Goal: Information Seeking & Learning: Learn about a topic

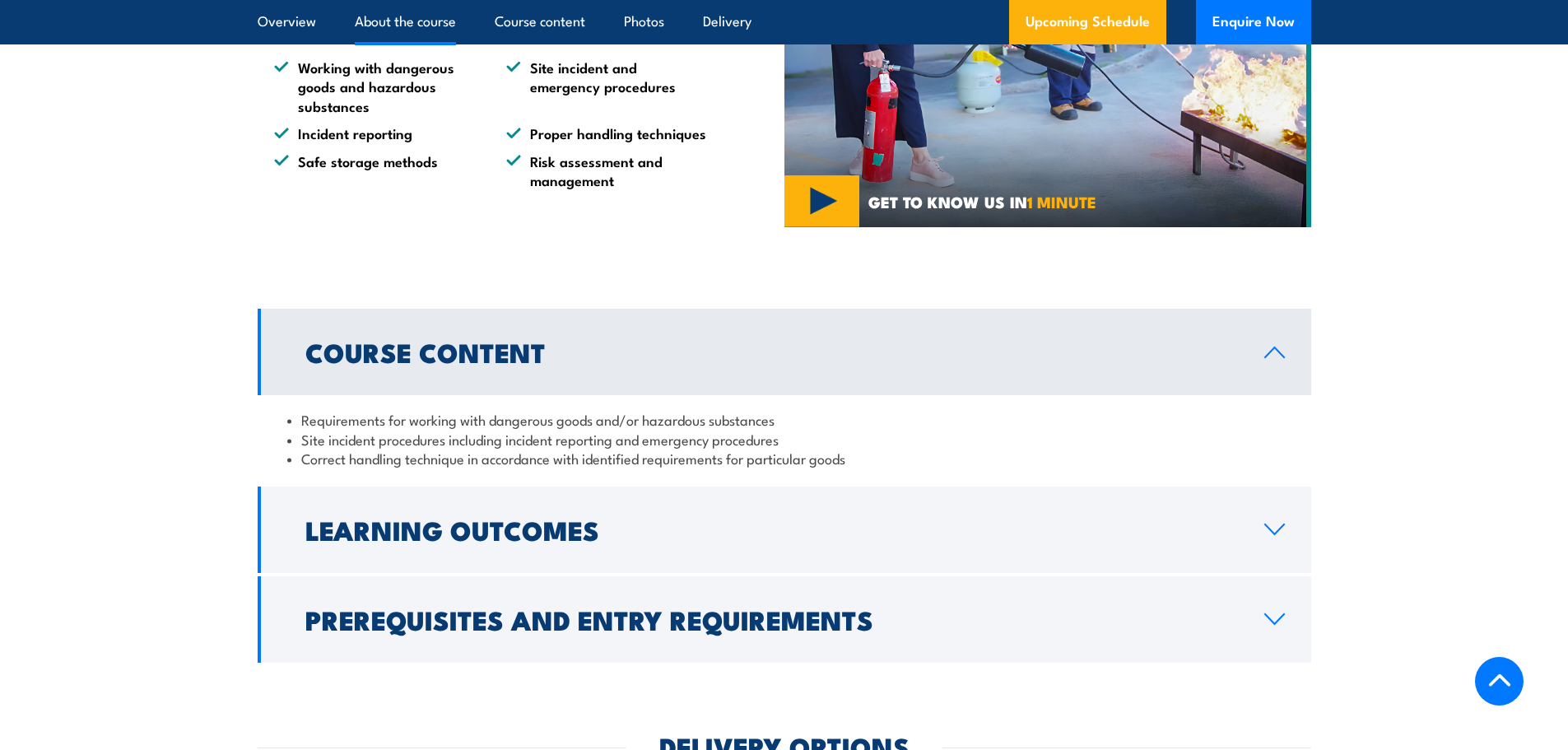
scroll to position [1317, 0]
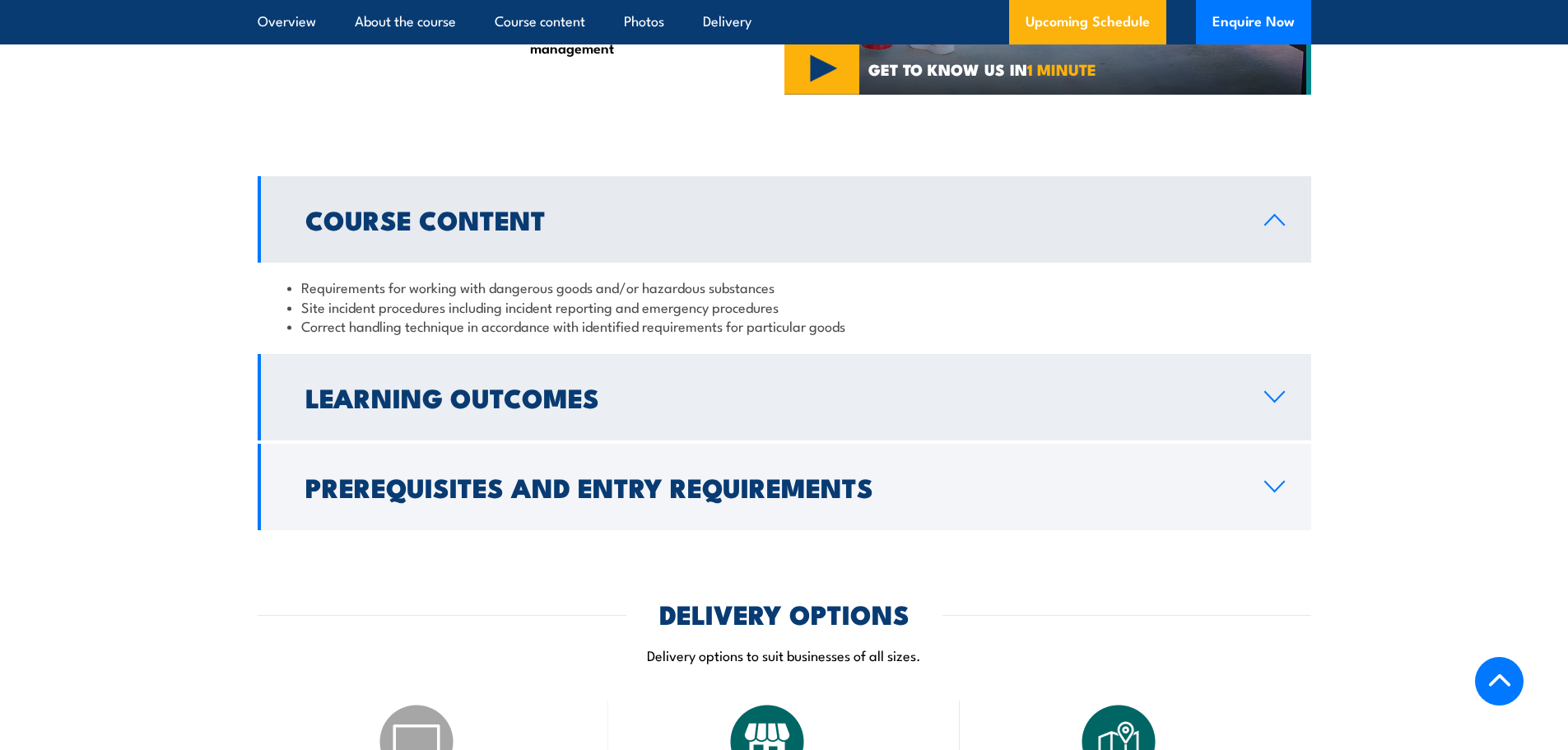
click at [713, 408] on h2 "Learning Outcomes" at bounding box center [771, 396] width 933 height 23
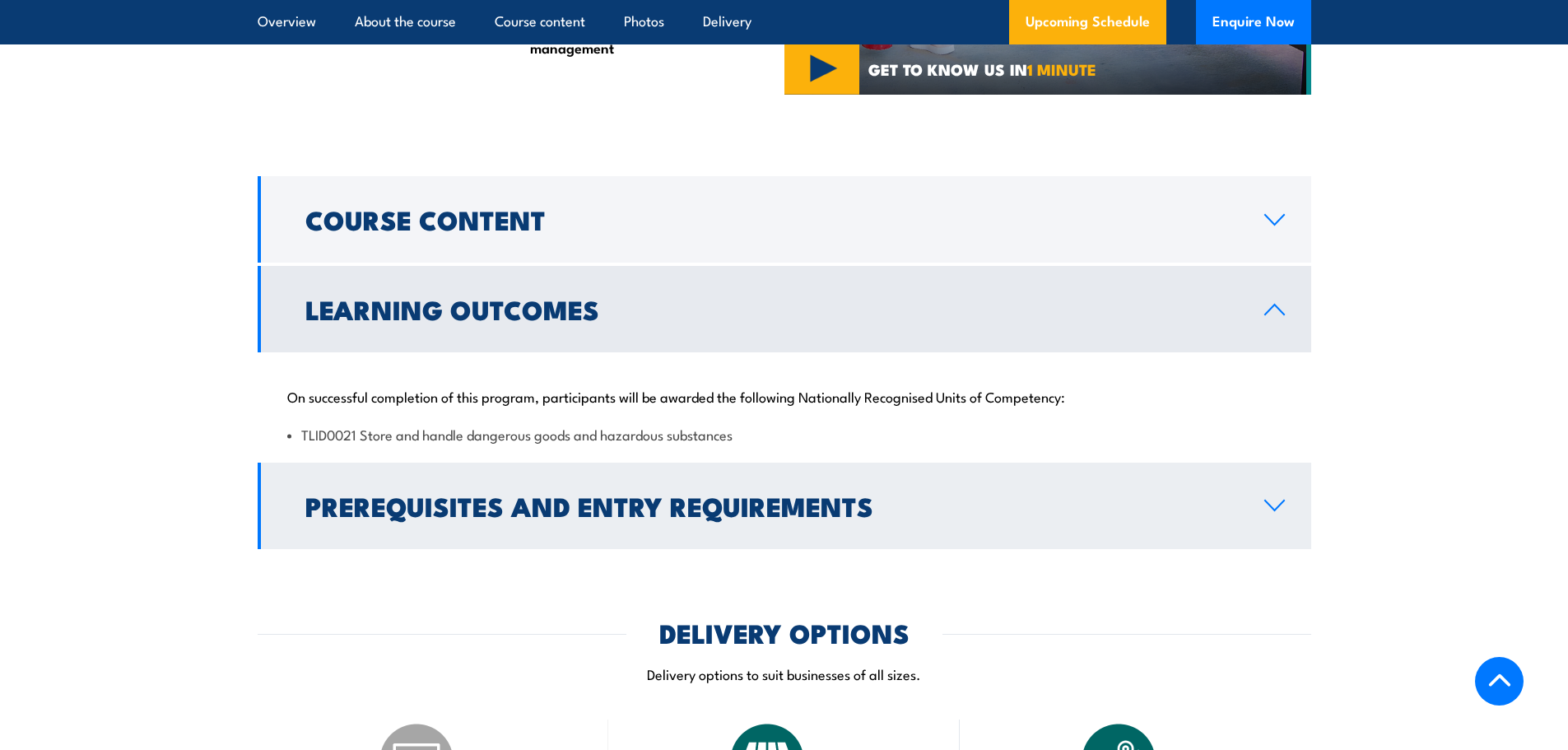
click at [634, 549] on link "Prerequisites and Entry Requirements" at bounding box center [784, 505] width 1054 height 87
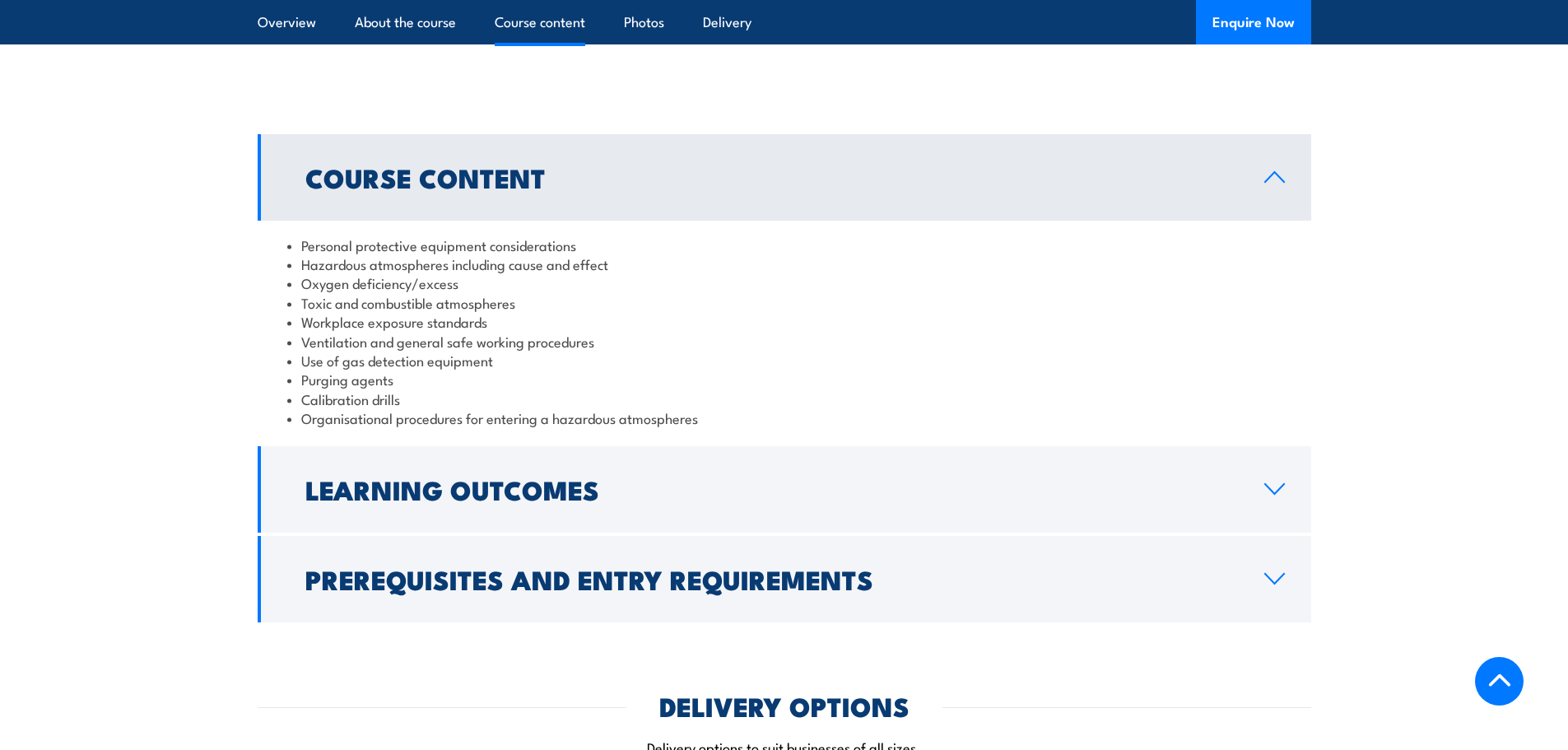
scroll to position [1811, 0]
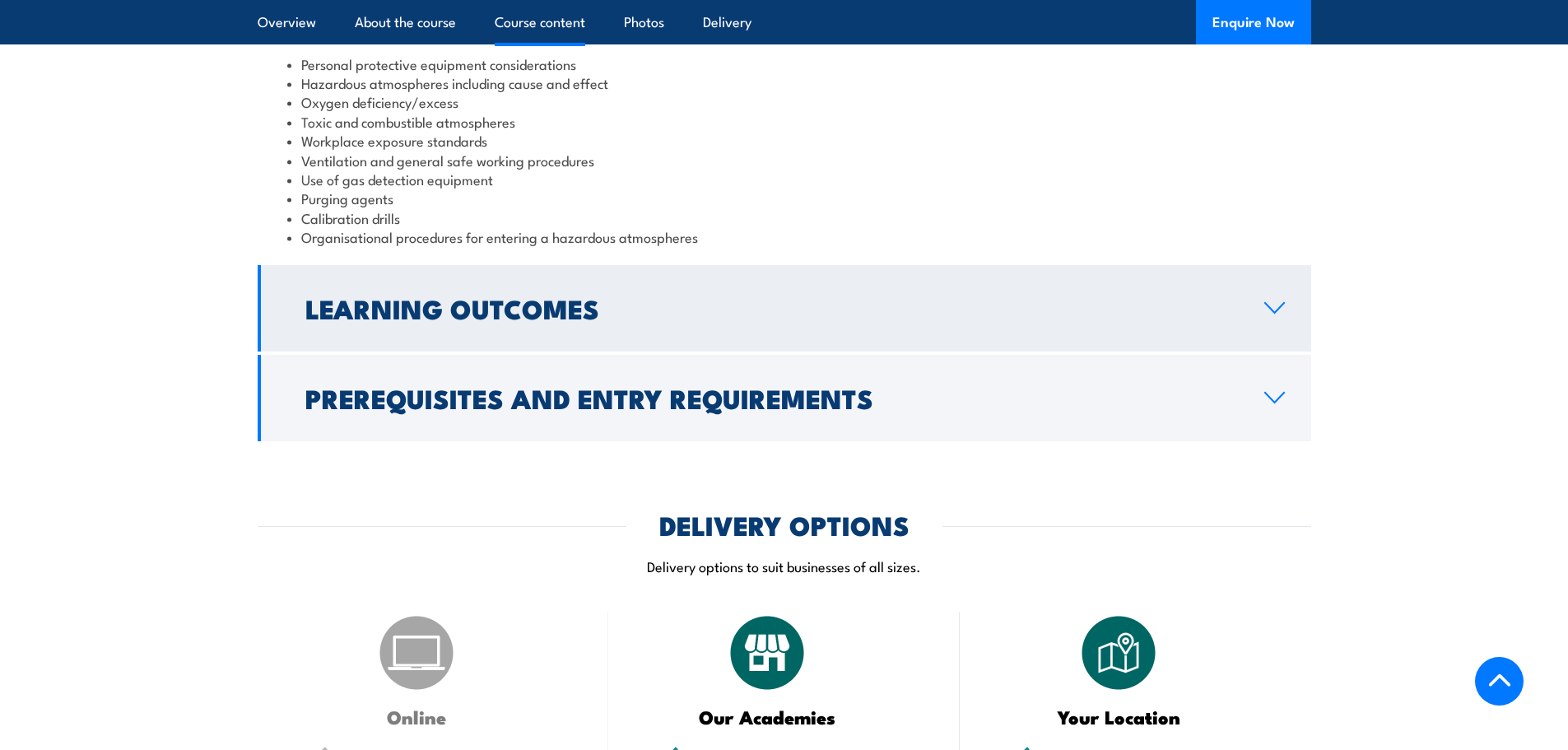
click at [442, 319] on h2 "Learning Outcomes" at bounding box center [771, 308] width 933 height 23
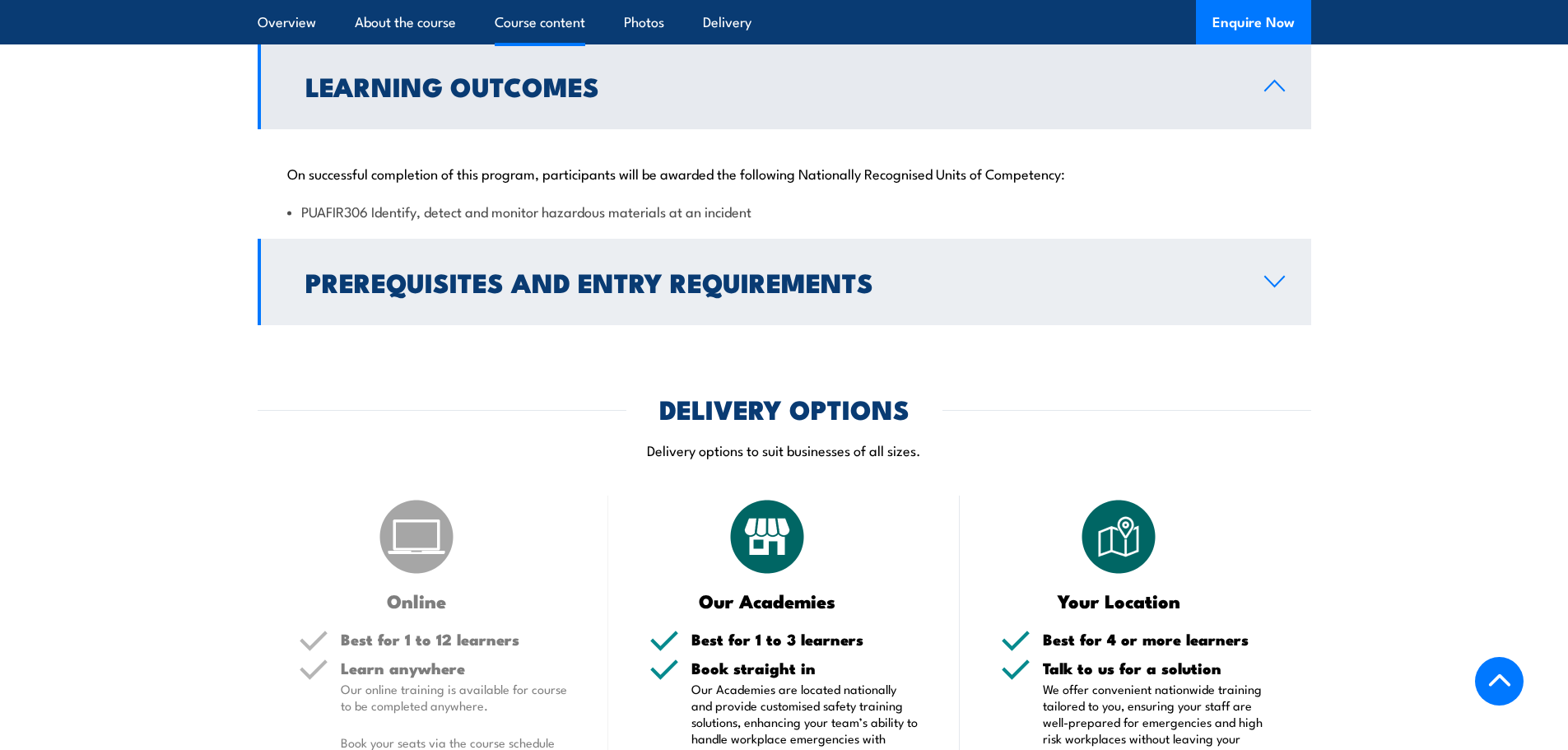
click at [434, 293] on h2 "Prerequisites and Entry Requirements" at bounding box center [771, 282] width 933 height 23
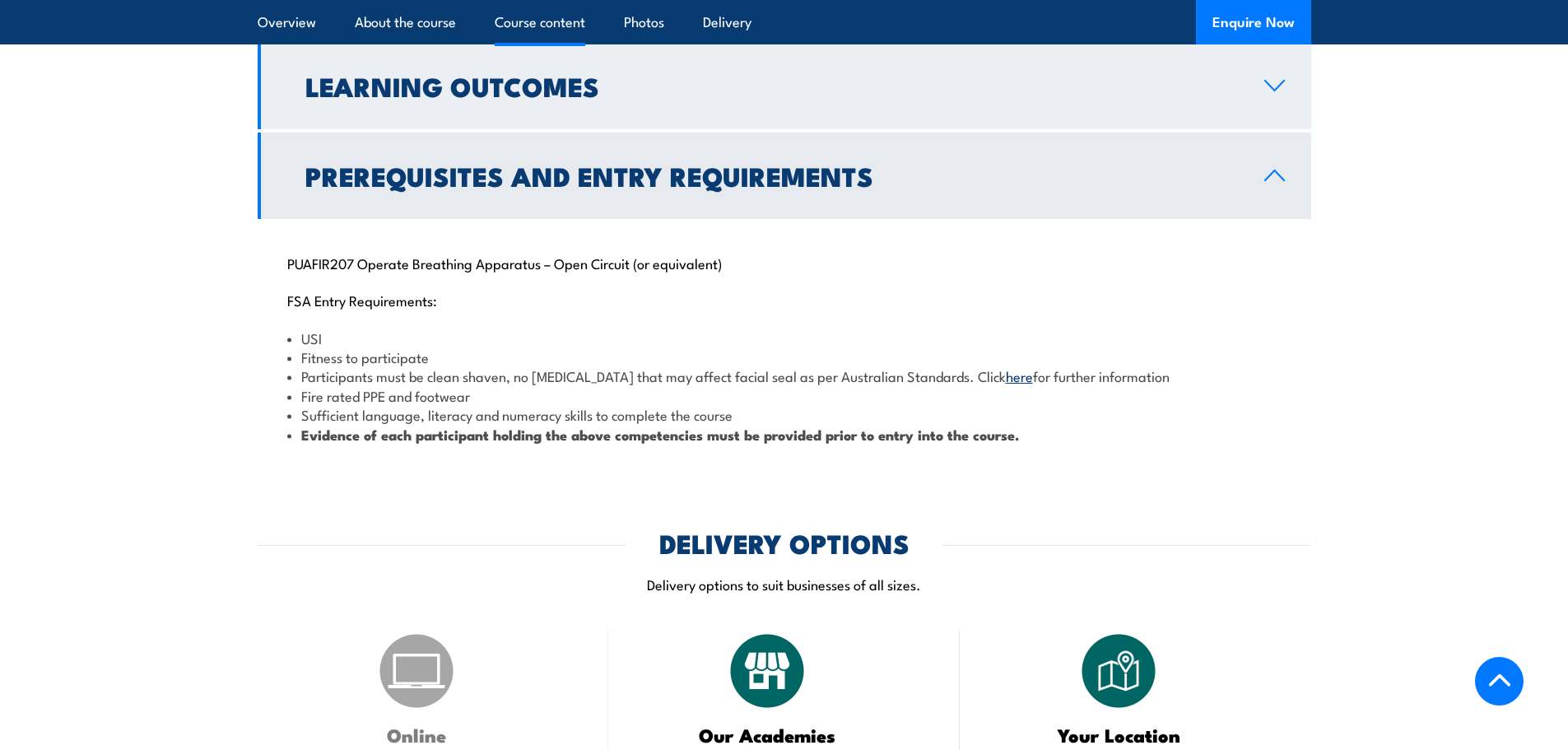
click at [395, 92] on link "Learning Outcomes" at bounding box center [784, 86] width 1054 height 87
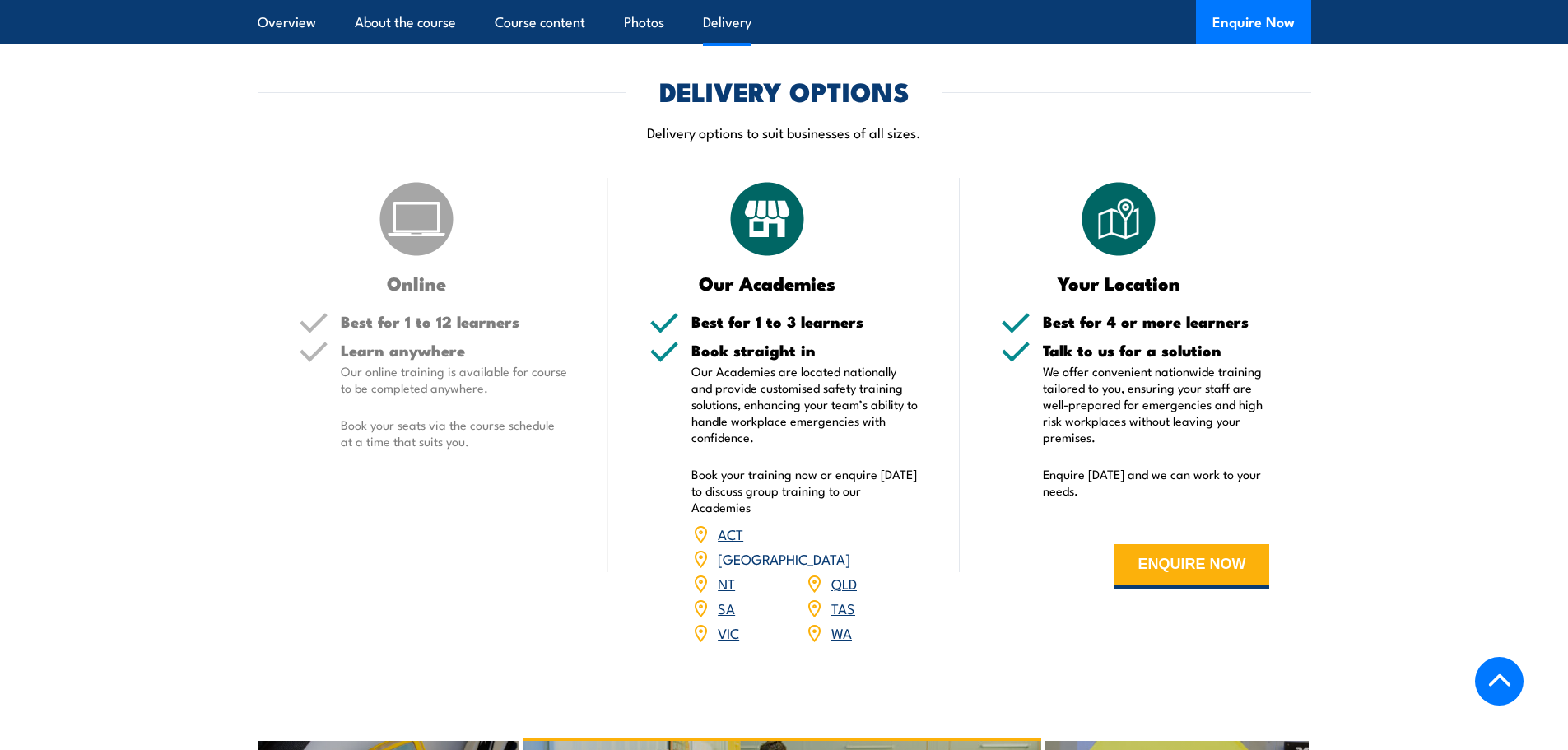
scroll to position [2139, 0]
